Goal: Information Seeking & Learning: Learn about a topic

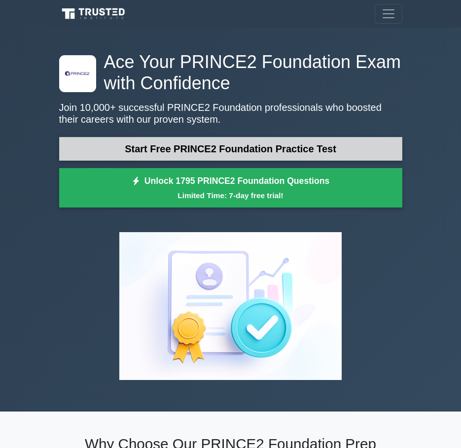
click at [204, 150] on link "Start Free PRINCE2 Foundation Practice Test" at bounding box center [230, 149] width 343 height 24
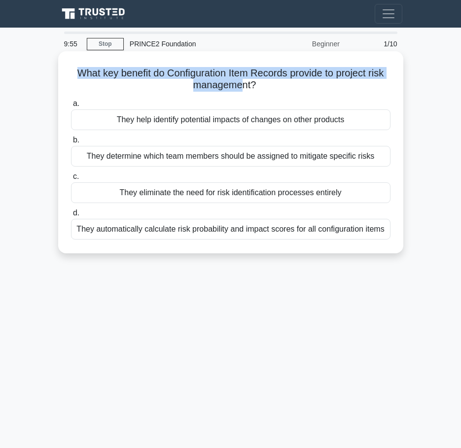
drag, startPoint x: 72, startPoint y: 72, endPoint x: 240, endPoint y: 94, distance: 170.1
click at [240, 94] on div "What key benefit do Configuration Item Records provide to project risk manageme…" at bounding box center [230, 152] width 337 height 194
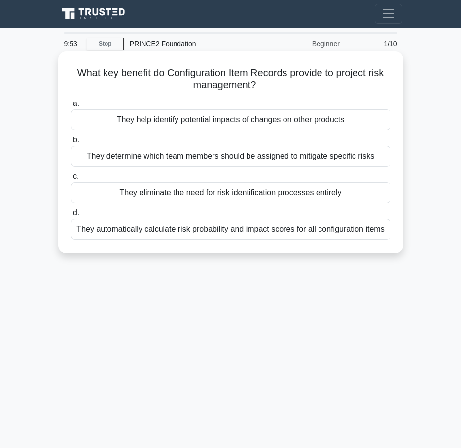
drag, startPoint x: 240, startPoint y: 94, endPoint x: 284, endPoint y: 102, distance: 44.2
click at [284, 102] on label "a. They help identify potential impacts of changes on other products" at bounding box center [231, 114] width 320 height 33
click at [71, 102] on input "a. They help identify potential impacts of changes on other products" at bounding box center [71, 104] width 0 height 6
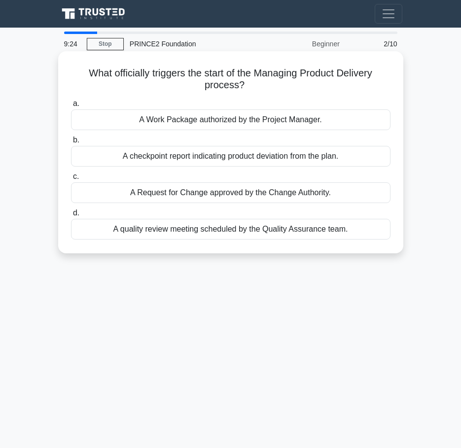
click at [210, 125] on div "A Work Package authorized by the Project Manager." at bounding box center [231, 120] width 320 height 21
click at [71, 107] on input "a. A Work Package authorized by the Project Manager." at bounding box center [71, 104] width 0 height 6
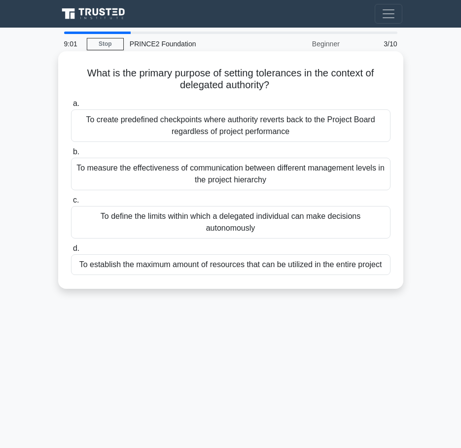
click at [225, 129] on div "To create predefined checkpoints where authority reverts back to the Project Bo…" at bounding box center [231, 126] width 320 height 33
click at [71, 107] on input "a. To create predefined checkpoints where authority reverts back to the Project…" at bounding box center [71, 104] width 0 height 6
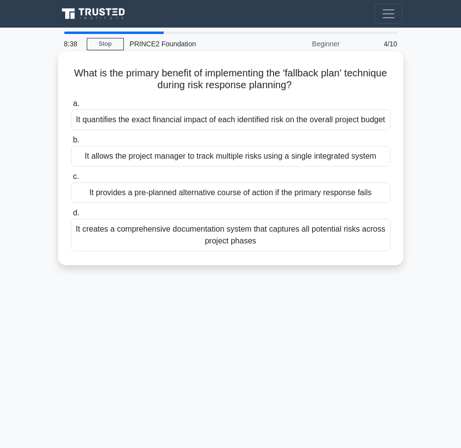
click at [234, 252] on div "It creates a comprehensive documentation system that captures all potential ris…" at bounding box center [231, 235] width 320 height 33
click at [71, 217] on input "d. It creates a comprehensive documentation system that captures all potential …" at bounding box center [71, 213] width 0 height 6
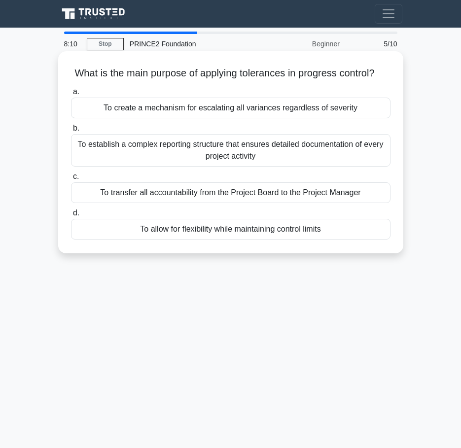
click at [239, 240] on div "To allow for flexibility while maintaining control limits" at bounding box center [231, 229] width 320 height 21
click at [71, 217] on input "d. To allow for flexibility while maintaining control limits" at bounding box center [71, 213] width 0 height 6
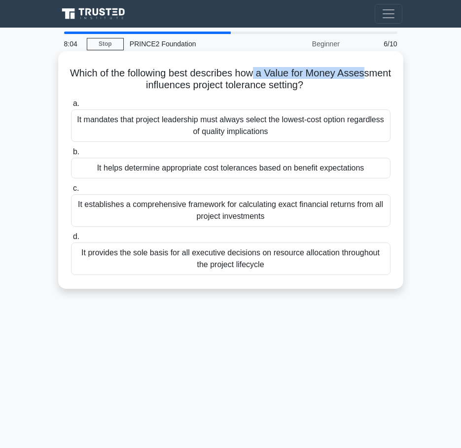
drag, startPoint x: 141, startPoint y: 86, endPoint x: 283, endPoint y: 79, distance: 142.8
click at [283, 79] on h5 "Which of the following best describes how a Value for Money Assessment influenc…" at bounding box center [231, 79] width 322 height 25
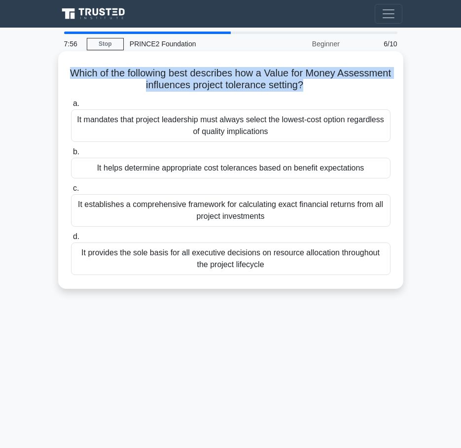
drag, startPoint x: 94, startPoint y: 74, endPoint x: 333, endPoint y: 91, distance: 239.3
click at [333, 91] on h5 "Which of the following best describes how a Value for Money Assessment influenc…" at bounding box center [231, 79] width 322 height 25
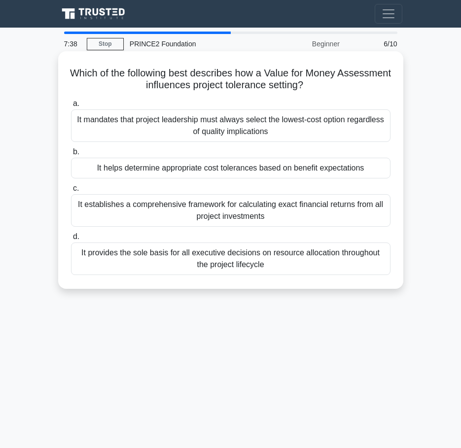
click at [242, 265] on div "It provides the sole basis for all executive decisions on resource allocation t…" at bounding box center [231, 259] width 320 height 33
click at [71, 240] on input "d. It provides the sole basis for all executive decisions on resource allocatio…" at bounding box center [71, 237] width 0 height 6
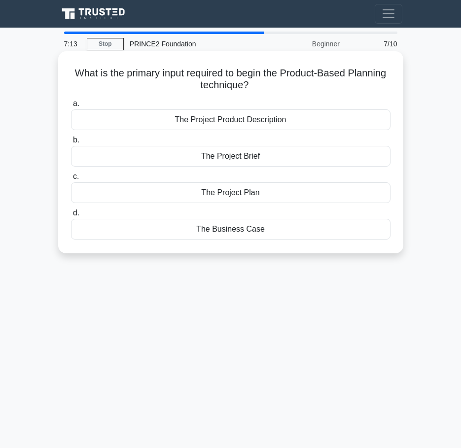
click at [232, 190] on div "The Project Plan" at bounding box center [231, 193] width 320 height 21
click at [71, 180] on input "c. The Project Plan" at bounding box center [71, 177] width 0 height 6
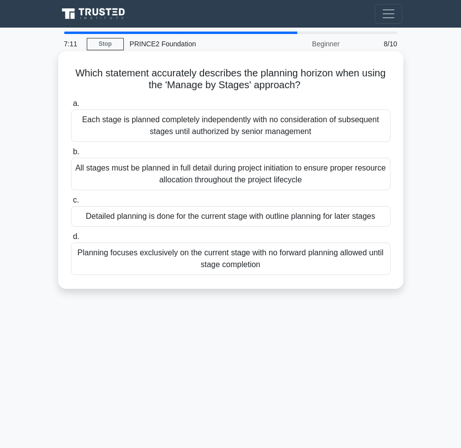
click at [234, 215] on div "Detailed planning is done for the current stage with outline planning for later…" at bounding box center [231, 216] width 320 height 21
click at [71, 204] on input "c. Detailed planning is done for the current stage with outline planning for la…" at bounding box center [71, 200] width 0 height 6
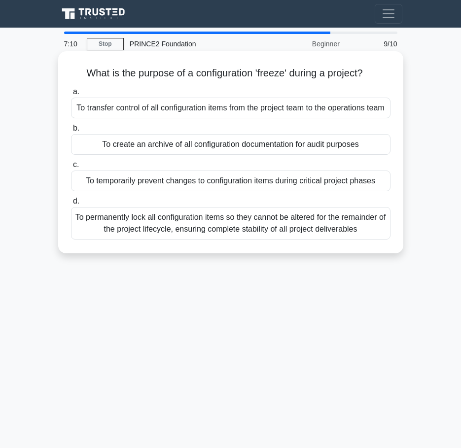
click at [218, 118] on div "To transfer control of all configuration items from the project team to the ope…" at bounding box center [231, 108] width 320 height 21
click at [71, 95] on input "a. To transfer control of all configuration items from the project team to the …" at bounding box center [71, 92] width 0 height 6
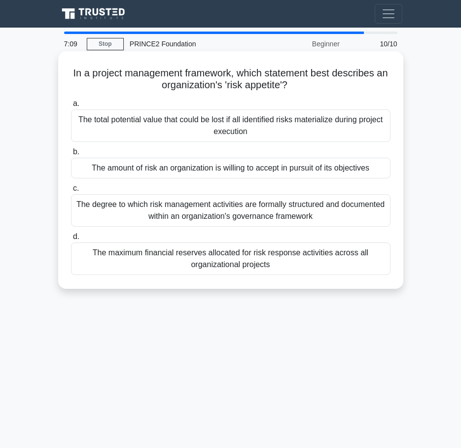
click at [224, 126] on div "The total potential value that could be lost if all identified risks materializ…" at bounding box center [231, 126] width 320 height 33
click at [71, 107] on input "a. The total potential value that could be lost if all identified risks materia…" at bounding box center [71, 104] width 0 height 6
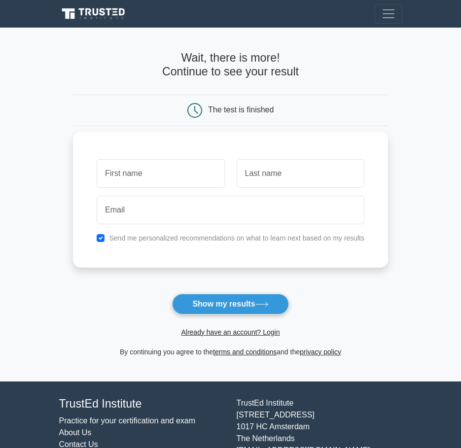
click at [184, 168] on input "text" at bounding box center [161, 173] width 128 height 29
type input "Daniel Thomas Flint"
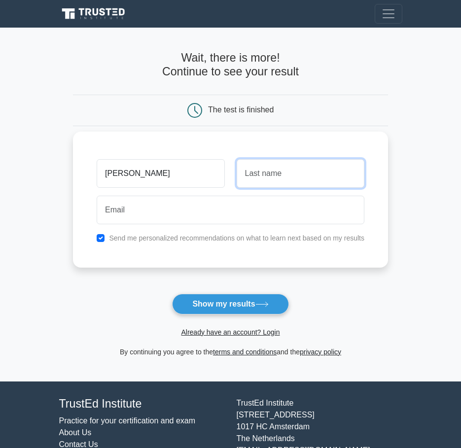
click at [261, 182] on input "text" at bounding box center [301, 173] width 128 height 29
type input "Flint"
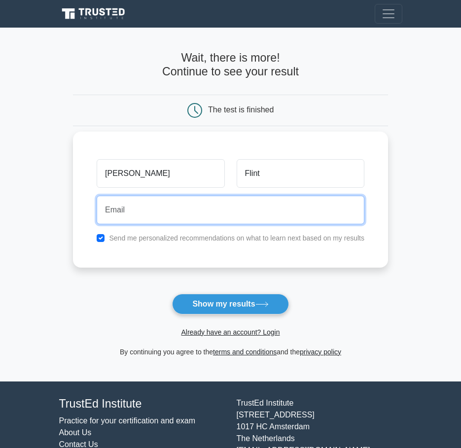
click at [212, 223] on input "email" at bounding box center [231, 210] width 268 height 29
type input "dtf137@gmail.com"
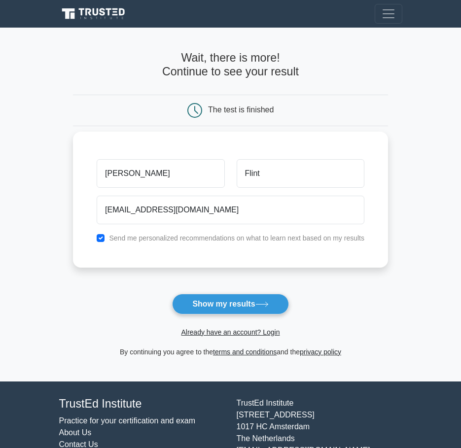
click at [102, 242] on div "Send me personalized recommendations on what to learn next based on my results" at bounding box center [231, 238] width 280 height 12
click at [101, 240] on input "checkbox" at bounding box center [101, 238] width 8 height 8
checkbox input "false"
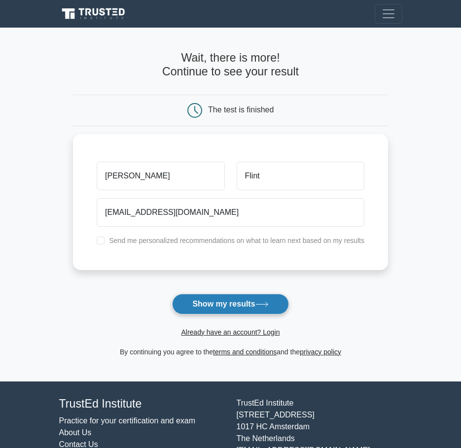
click at [221, 306] on button "Show my results" at bounding box center [230, 304] width 116 height 21
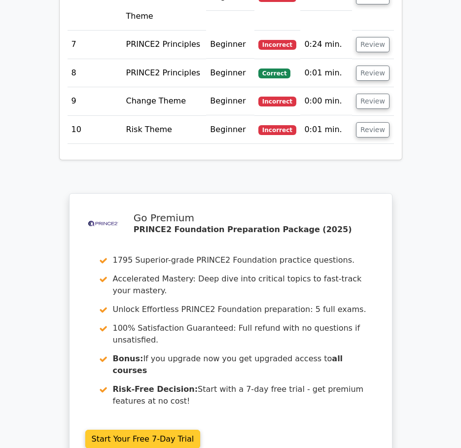
scroll to position [1701, 0]
